Goal: Check status: Check status

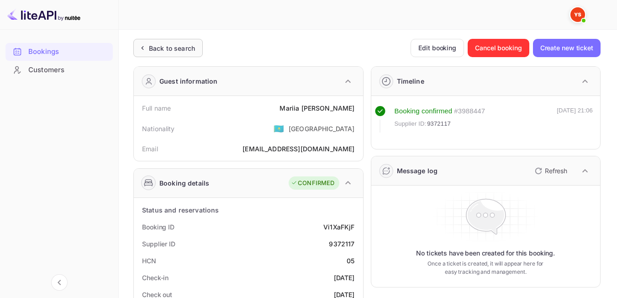
click at [151, 44] on div "Back to search" at bounding box center [172, 48] width 46 height 10
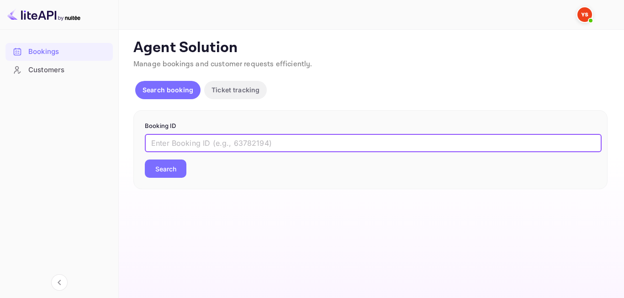
paste input "9638529"
type input "9638529"
click at [181, 169] on button "Search" at bounding box center [166, 169] width 42 height 18
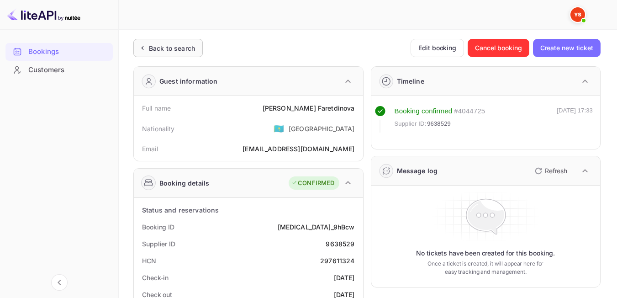
click at [178, 43] on div "Back to search" at bounding box center [167, 48] width 69 height 18
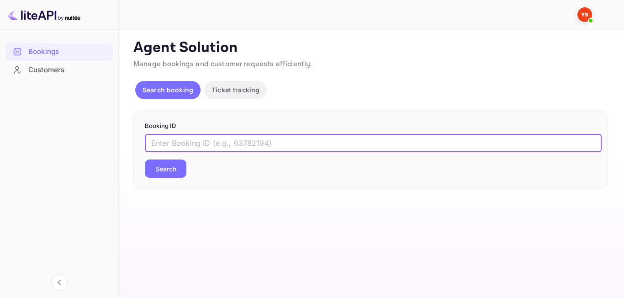
paste input "9641172"
type input "9641172"
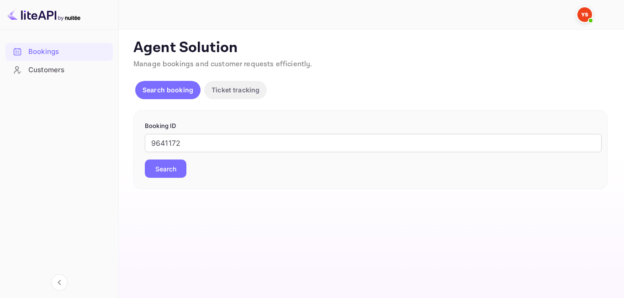
click at [183, 169] on button "Search" at bounding box center [166, 169] width 42 height 18
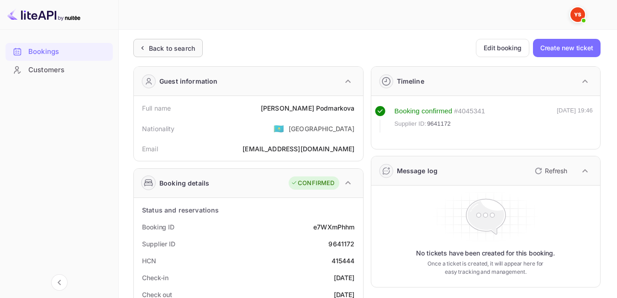
click at [160, 45] on div "Back to search" at bounding box center [172, 48] width 46 height 10
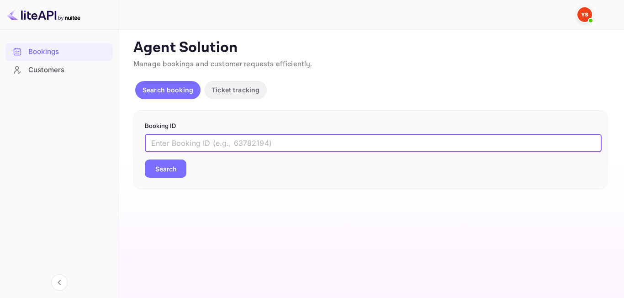
paste input "9513402"
type input "9513402"
click at [171, 173] on button "Search" at bounding box center [166, 169] width 42 height 18
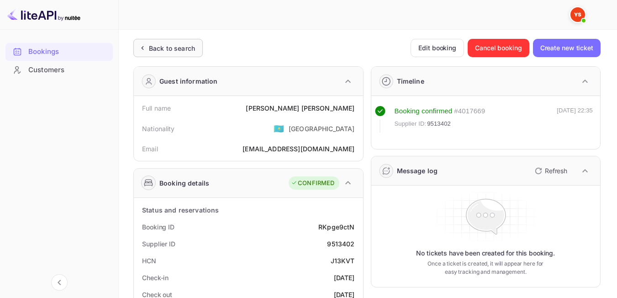
click at [180, 40] on div "Back to search" at bounding box center [167, 48] width 69 height 18
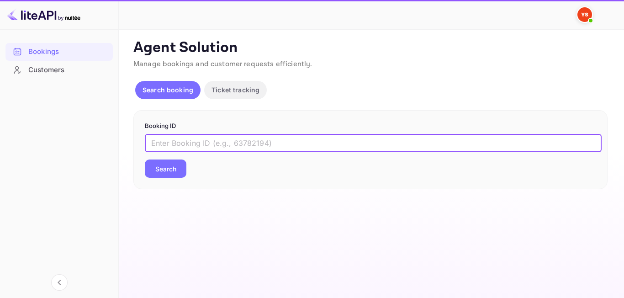
paste input "9619463"
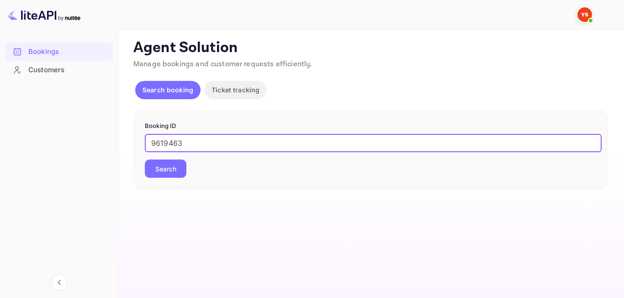
type input "9619463"
click at [171, 167] on button "Search" at bounding box center [166, 169] width 42 height 18
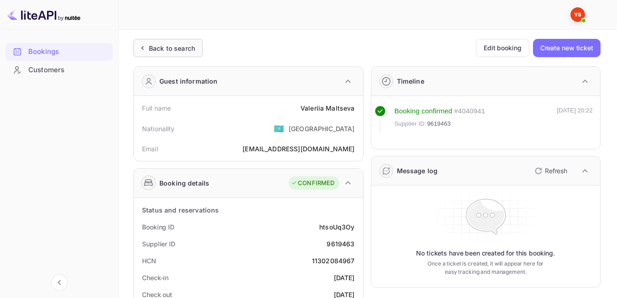
click at [186, 44] on div "Back to search" at bounding box center [172, 48] width 46 height 10
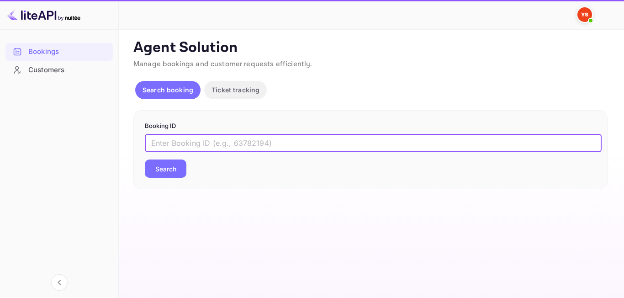
paste input "9513402"
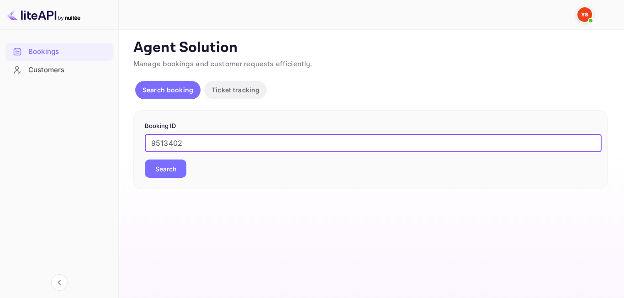
type input "9513402"
click at [176, 163] on button "Search" at bounding box center [166, 169] width 42 height 18
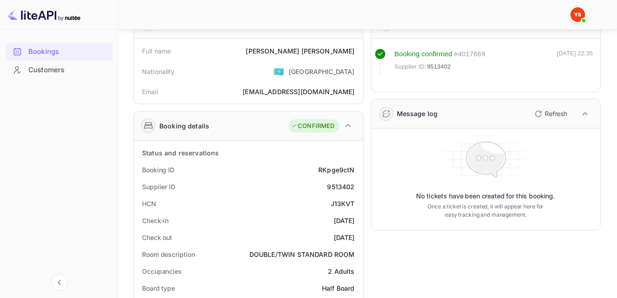
scroll to position [62, 0]
